Goal: Task Accomplishment & Management: Manage account settings

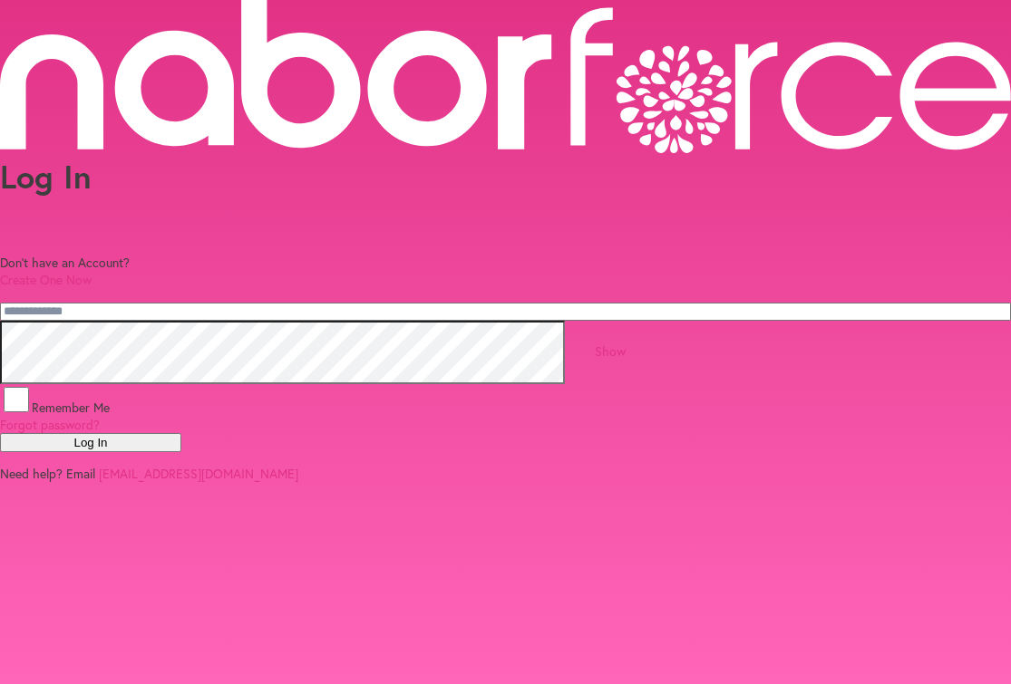
scroll to position [29, 0]
click at [257, 303] on input "email" at bounding box center [505, 312] width 1011 height 18
type input "**********"
click at [100, 416] on link "Forgot password?" at bounding box center [50, 424] width 100 height 17
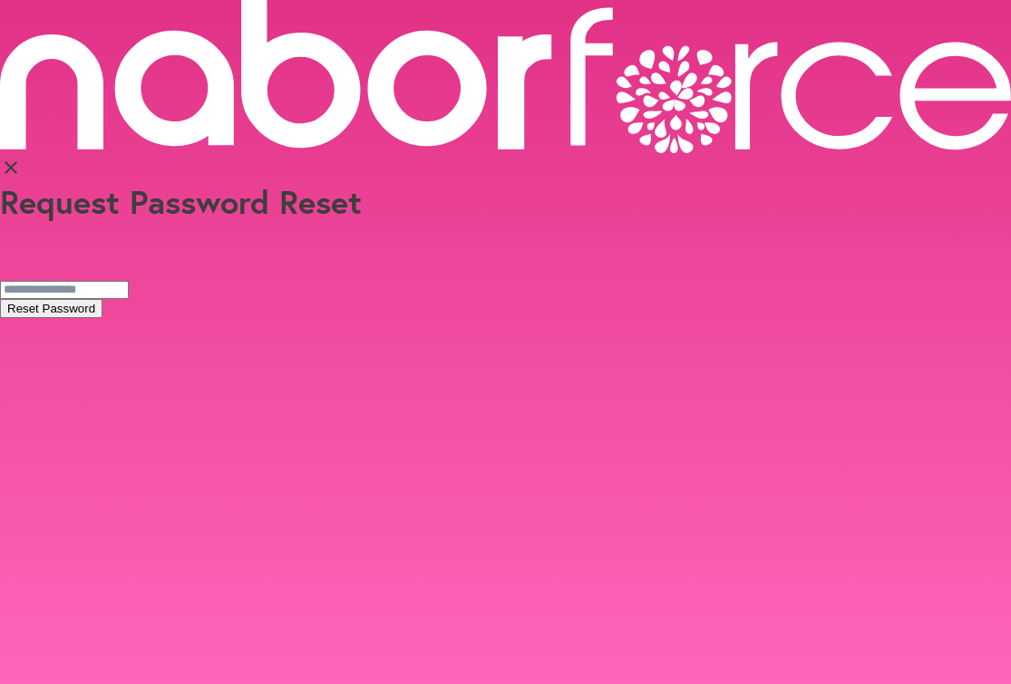
click at [102, 299] on button "Reset Password" at bounding box center [51, 308] width 102 height 19
click at [129, 281] on input "email" at bounding box center [64, 290] width 129 height 18
type input "**********"
click at [102, 299] on button "Reset Password" at bounding box center [51, 308] width 102 height 19
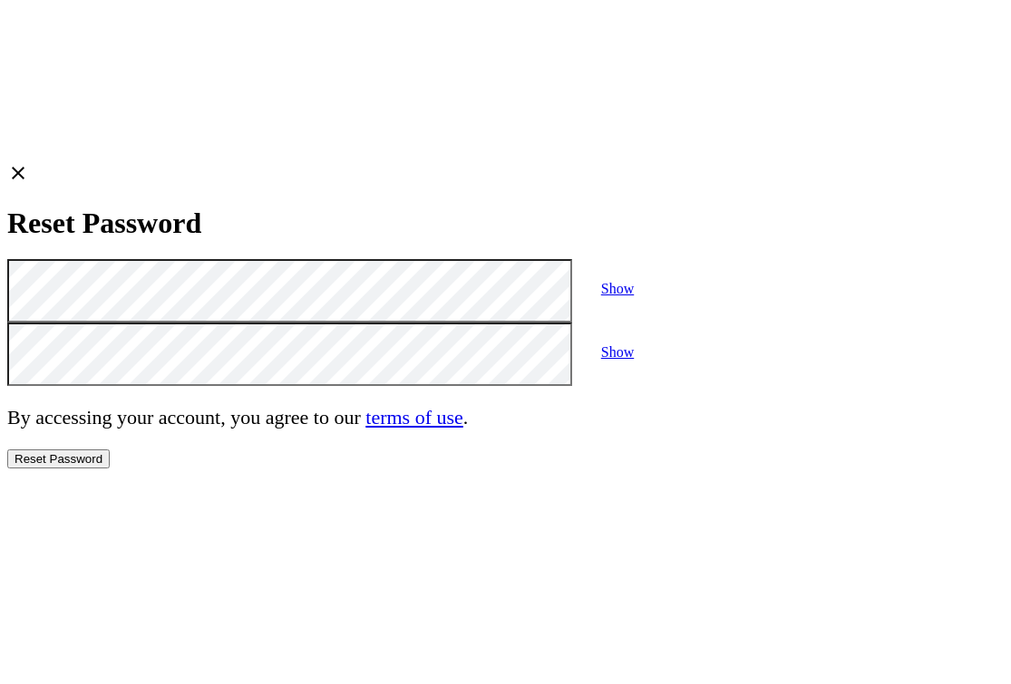
click at [634, 281] on link "Show" at bounding box center [617, 288] width 33 height 15
click at [634, 344] on link "Show" at bounding box center [617, 351] width 33 height 15
click at [110, 466] on button "Reset Password" at bounding box center [58, 459] width 102 height 19
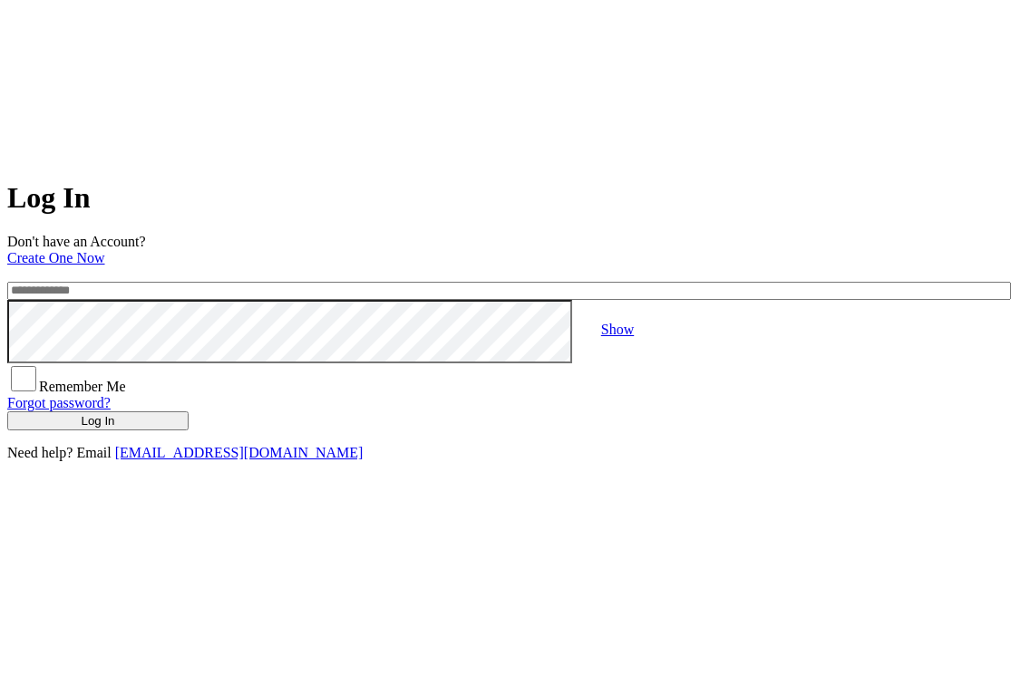
type input "**********"
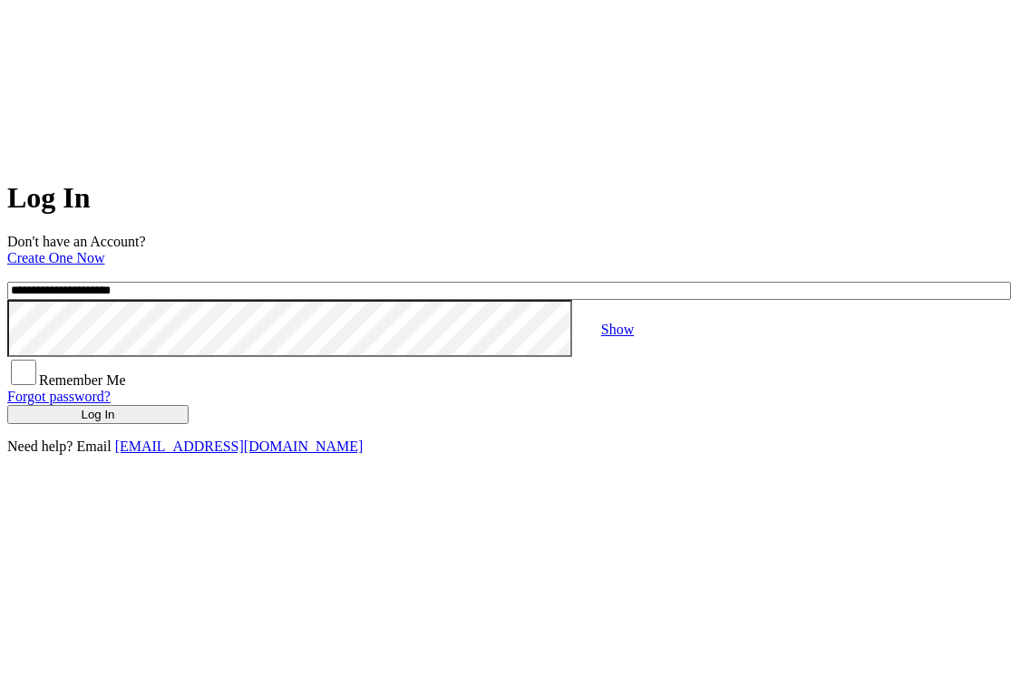
click at [634, 337] on link "Show" at bounding box center [617, 329] width 33 height 15
click at [189, 424] on button "Log In" at bounding box center [97, 414] width 181 height 19
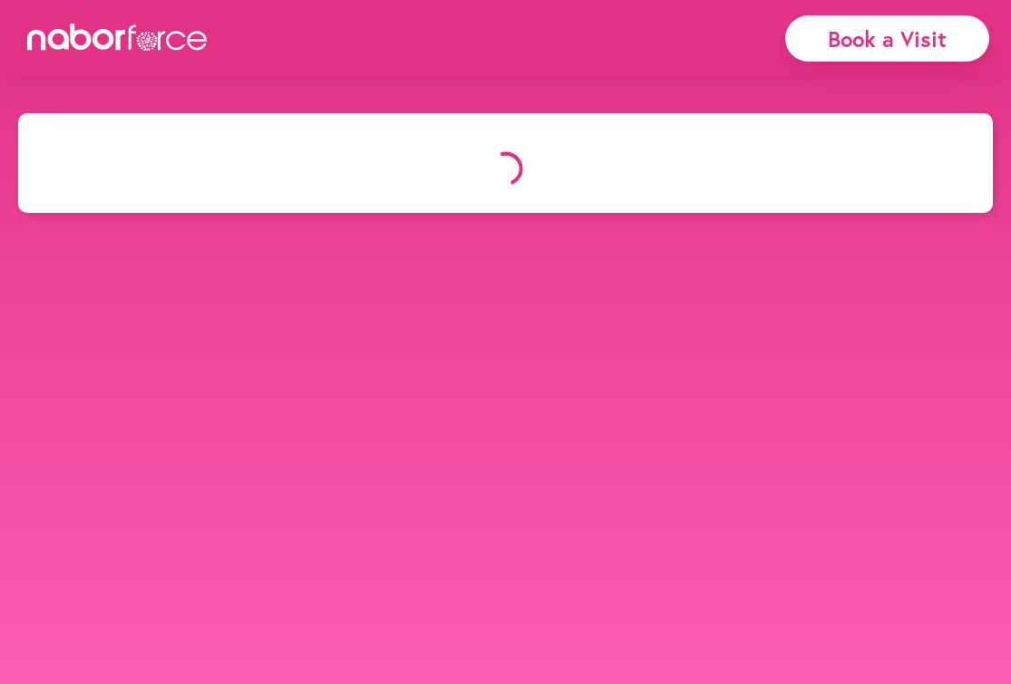
select select "*"
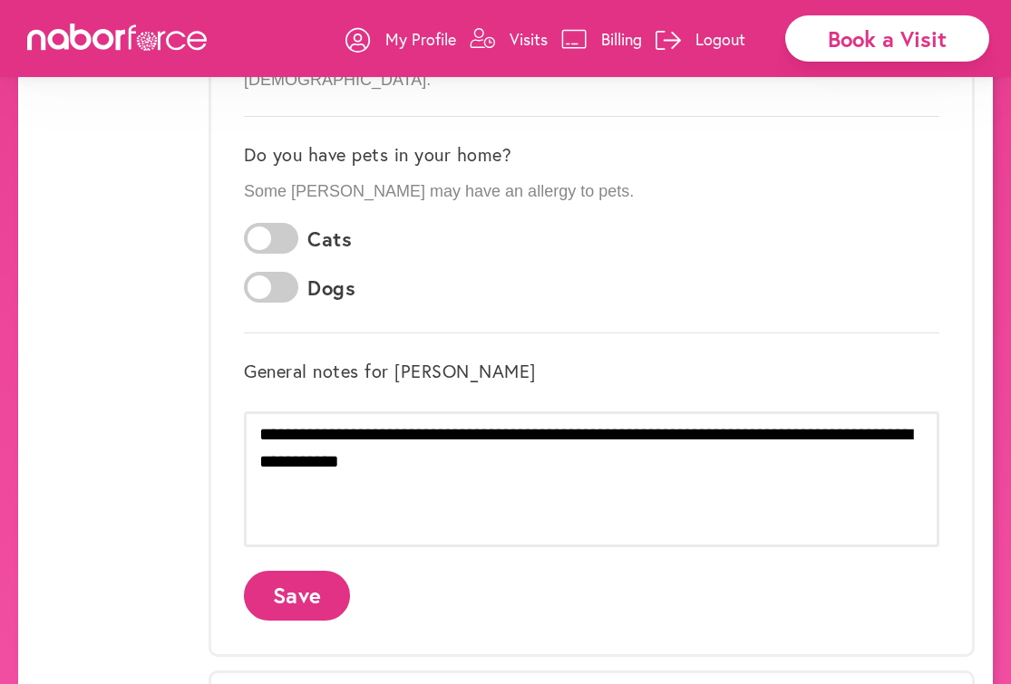
scroll to position [635, 0]
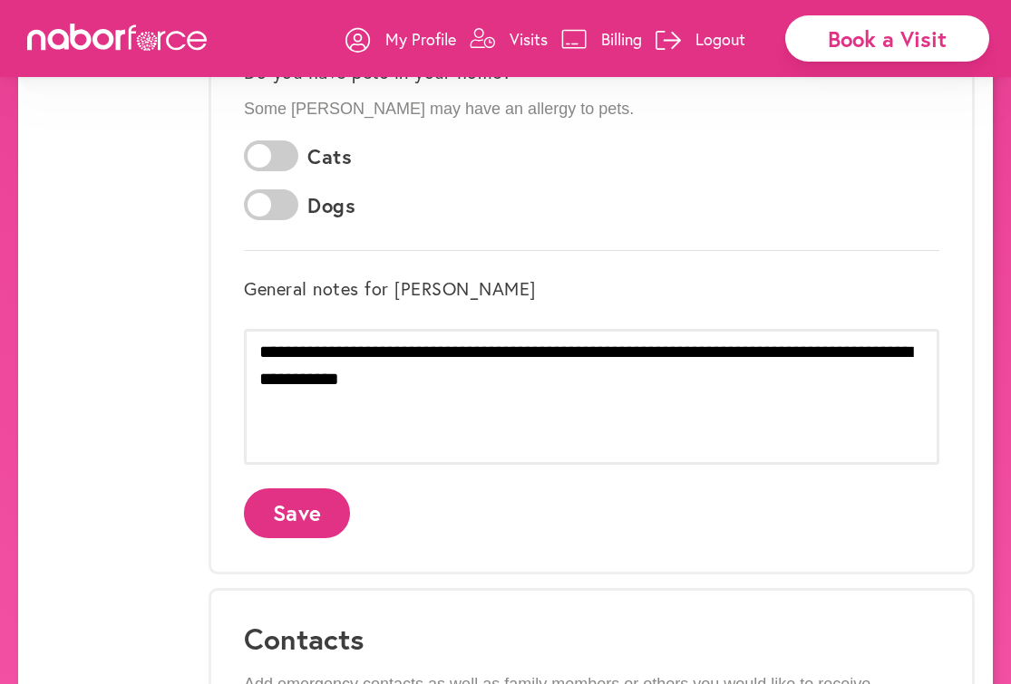
click at [385, 42] on p "My Profile" at bounding box center [420, 39] width 71 height 22
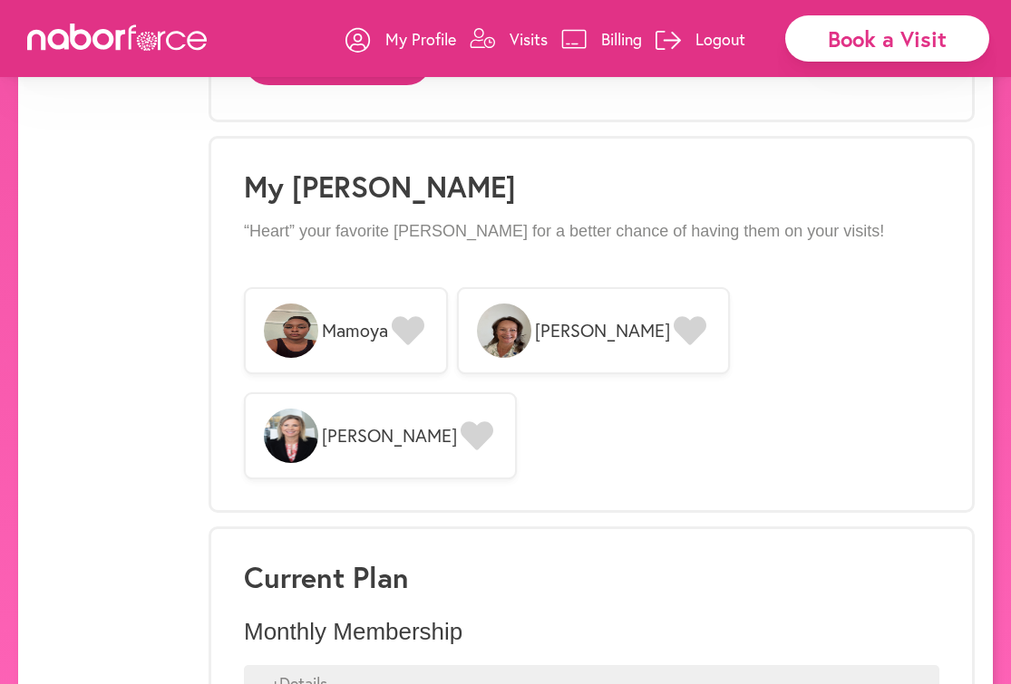
scroll to position [1471, 0]
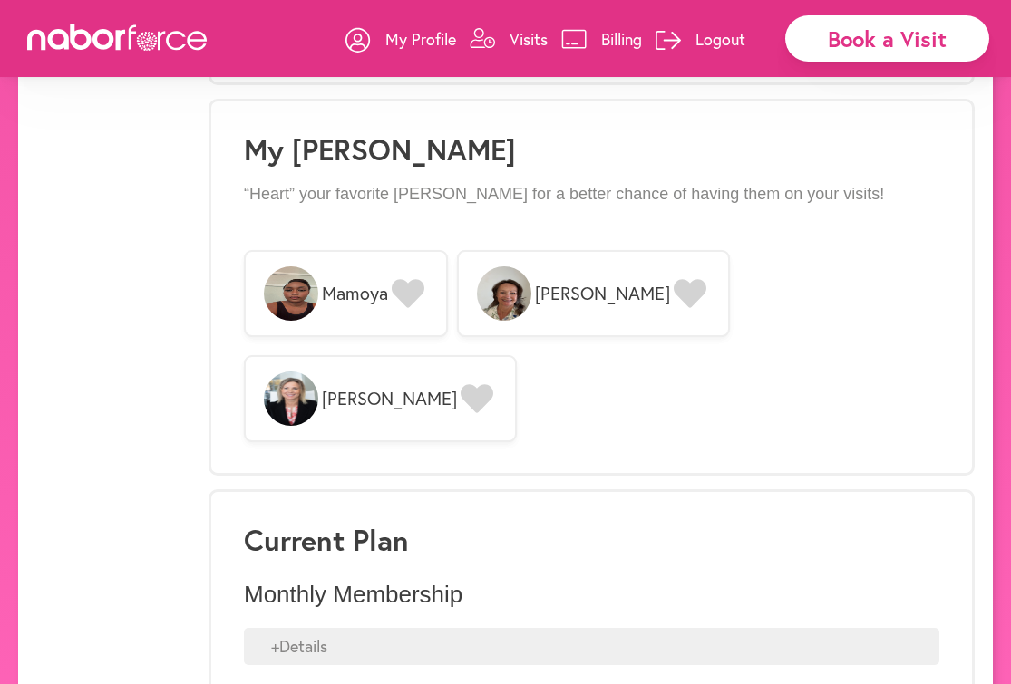
click at [321, 628] on div "+ Details" at bounding box center [591, 647] width 695 height 38
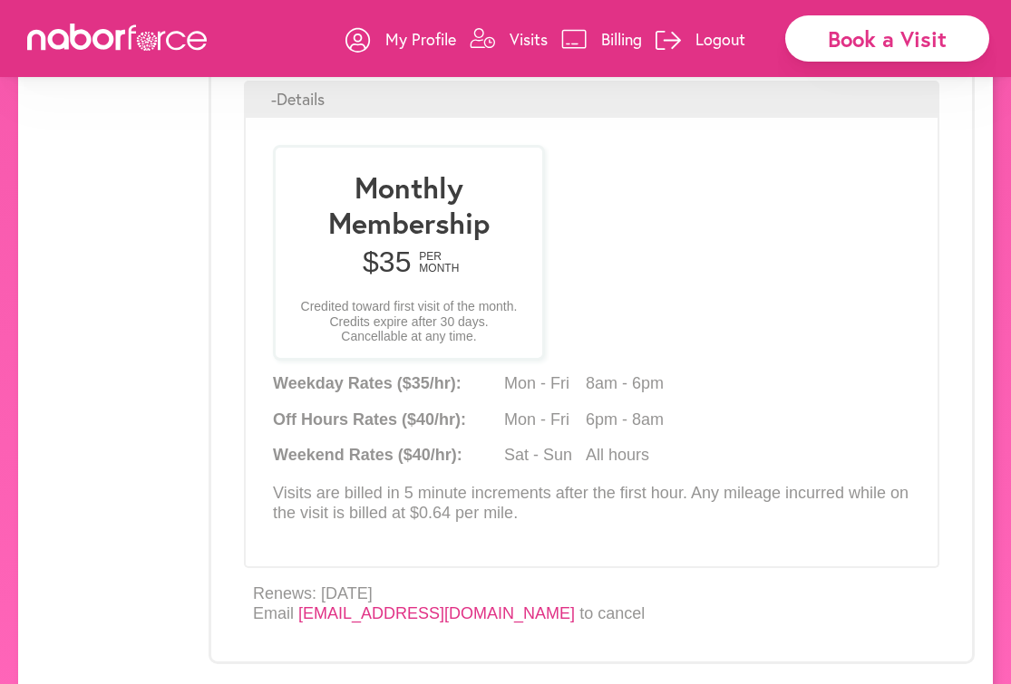
scroll to position [2020, 0]
